Goal: Information Seeking & Learning: Compare options

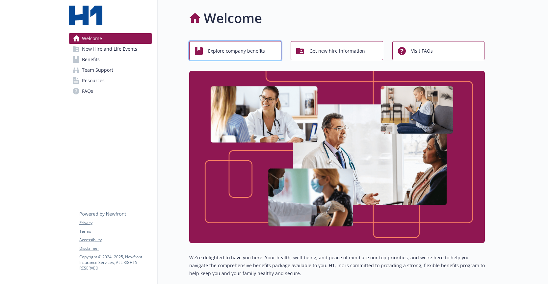
click at [222, 54] on span "Explore company benefits" at bounding box center [236, 51] width 57 height 13
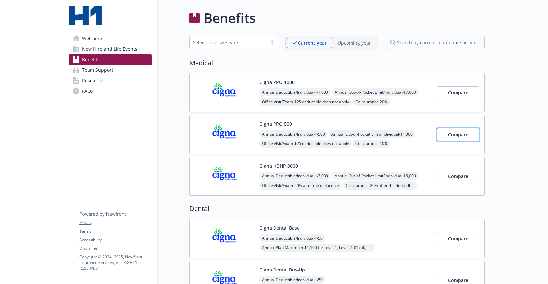
click at [448, 135] on button "Compare" at bounding box center [458, 134] width 42 height 13
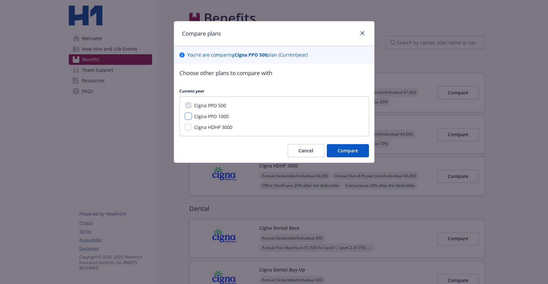
click at [186, 117] on input "Cigna PPO 1000" at bounding box center [188, 116] width 7 height 7
checkbox input "true"
drag, startPoint x: 187, startPoint y: 127, endPoint x: 187, endPoint y: 132, distance: 4.6
click at [187, 127] on input "Cigna HDHP 3000" at bounding box center [188, 127] width 7 height 7
checkbox input "true"
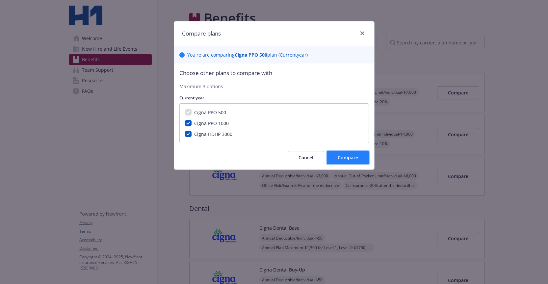
click at [348, 159] on span "Compare" at bounding box center [348, 157] width 20 height 6
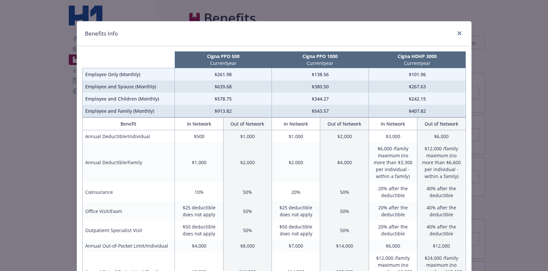
click at [488, 66] on div "Benefits Info Cigna PPO 500 Current year Cigna PPO 1000 Current year Cigna HDHP…" at bounding box center [274, 135] width 548 height 271
click at [459, 32] on icon "close" at bounding box center [460, 33] width 4 height 4
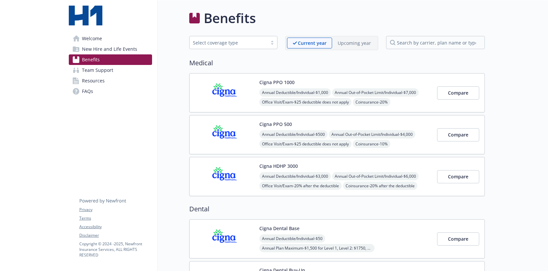
drag, startPoint x: 491, startPoint y: 113, endPoint x: 499, endPoint y: 112, distance: 8.4
